Goal: Navigation & Orientation: Find specific page/section

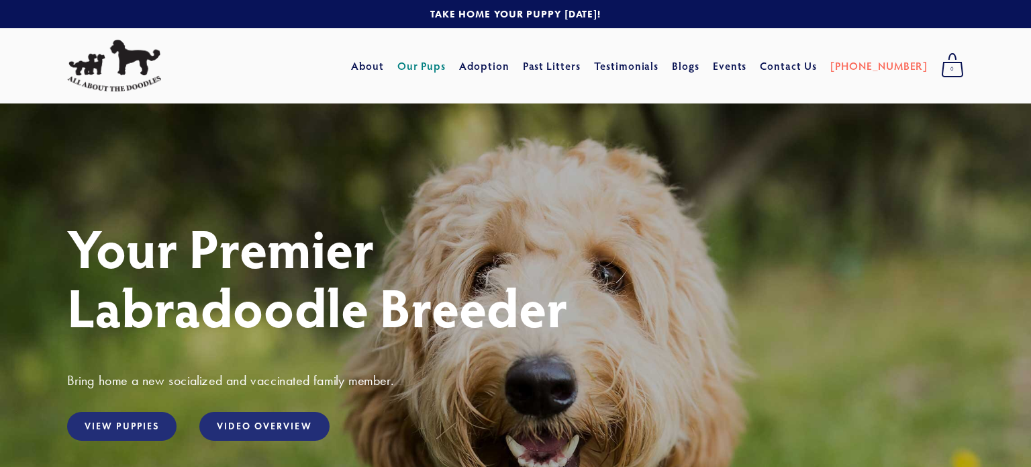
click at [446, 68] on link "Our Pups" at bounding box center [421, 66] width 49 height 24
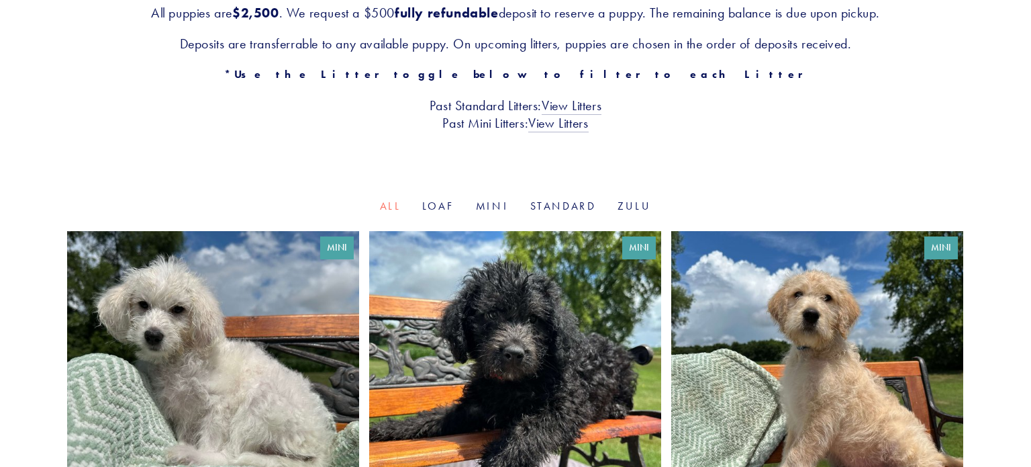
scroll to position [326, 0]
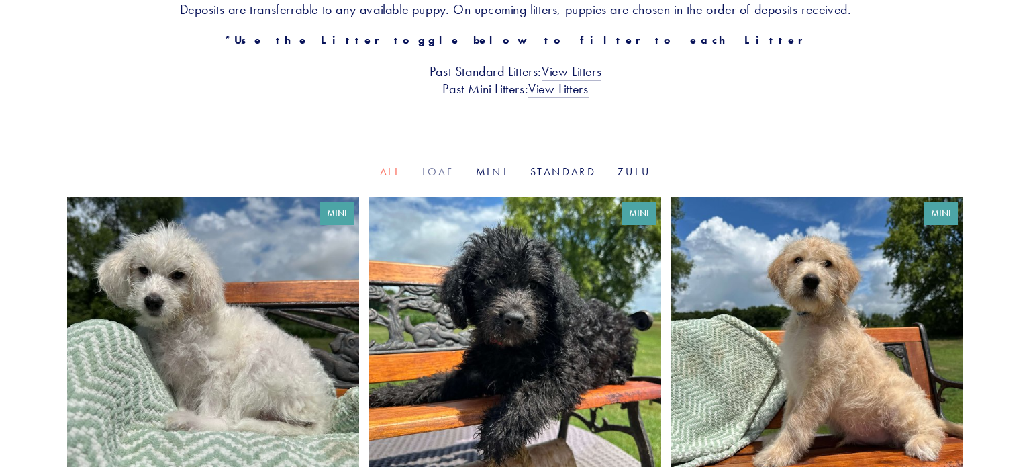
click at [441, 175] on link "Loaf" at bounding box center [438, 171] width 32 height 13
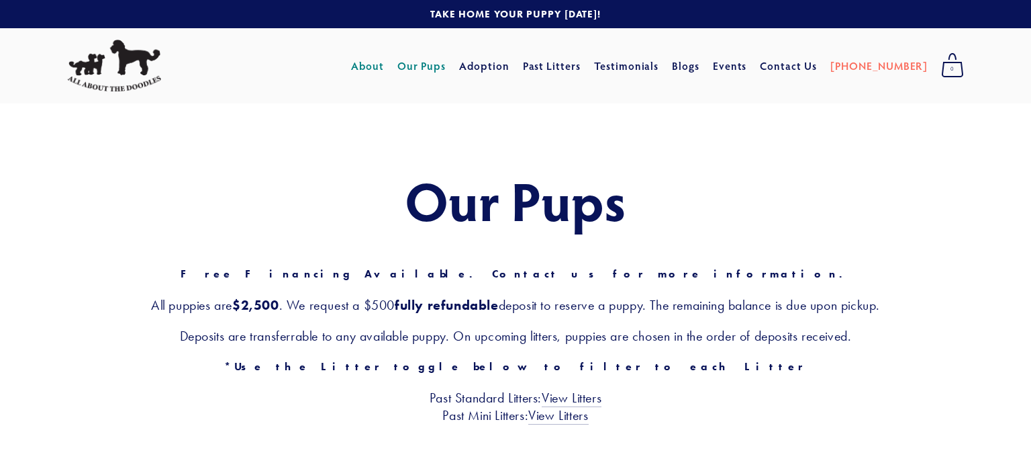
click at [384, 66] on link "About" at bounding box center [367, 66] width 33 height 24
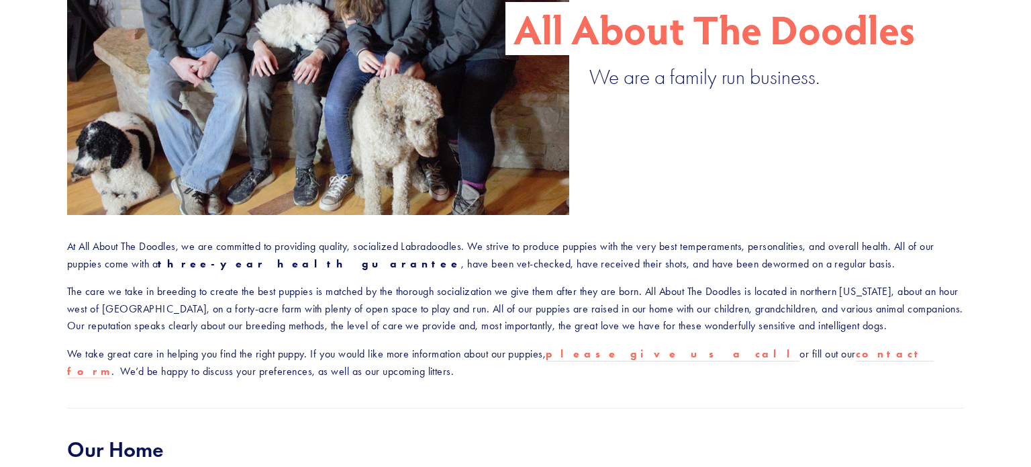
scroll to position [346, 0]
